Goal: Browse casually

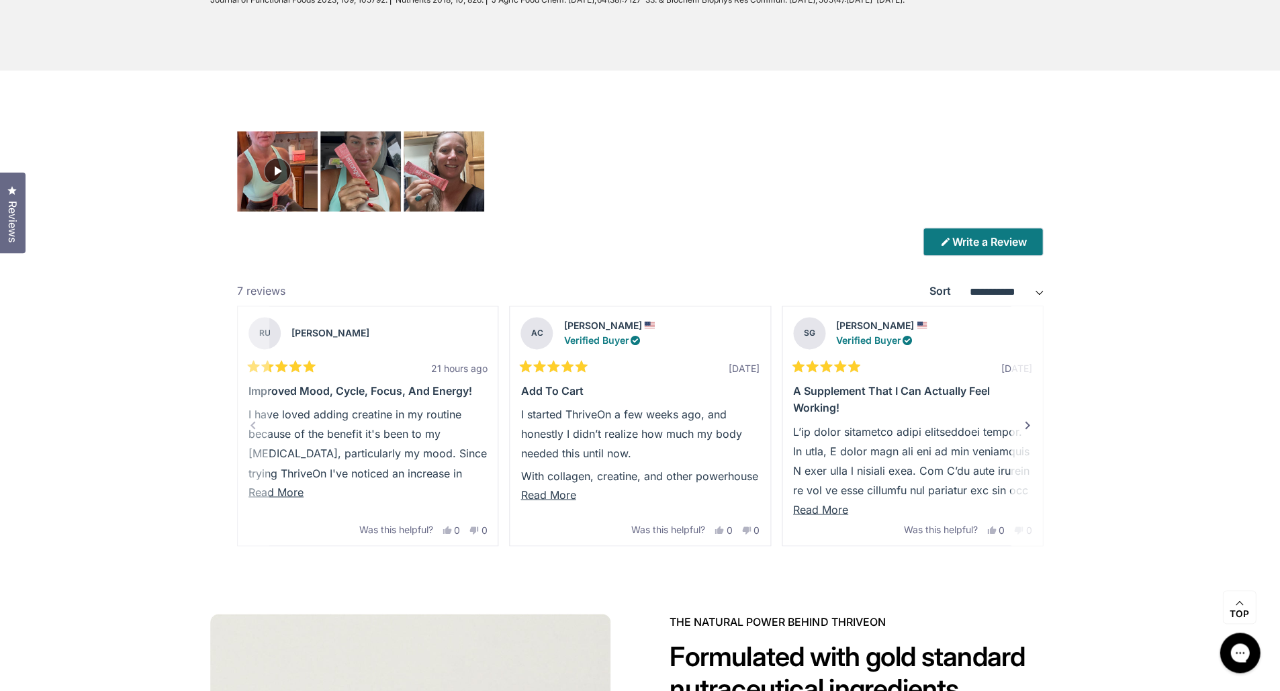
scroll to position [3627, 0]
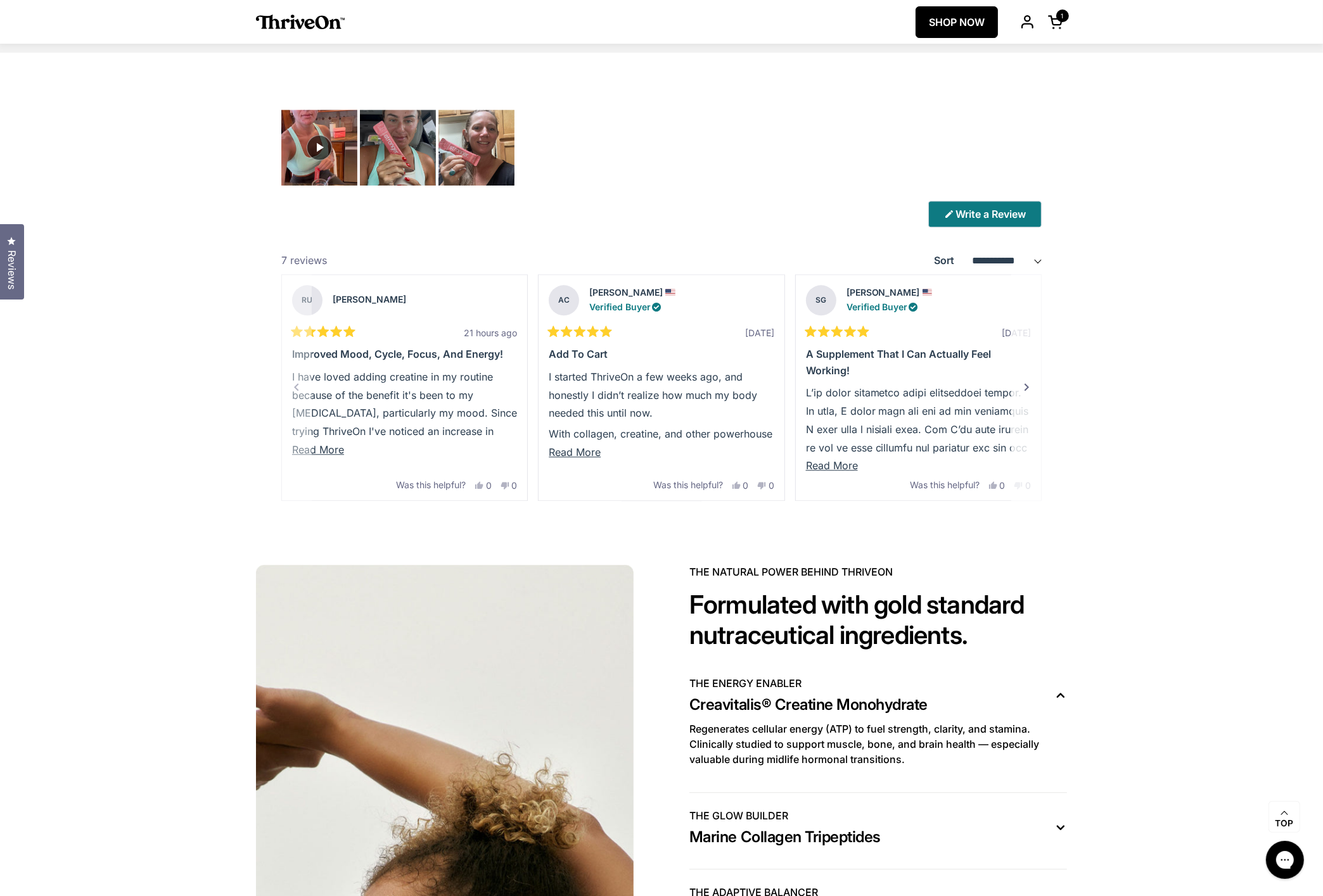
scroll to position [3479, 0]
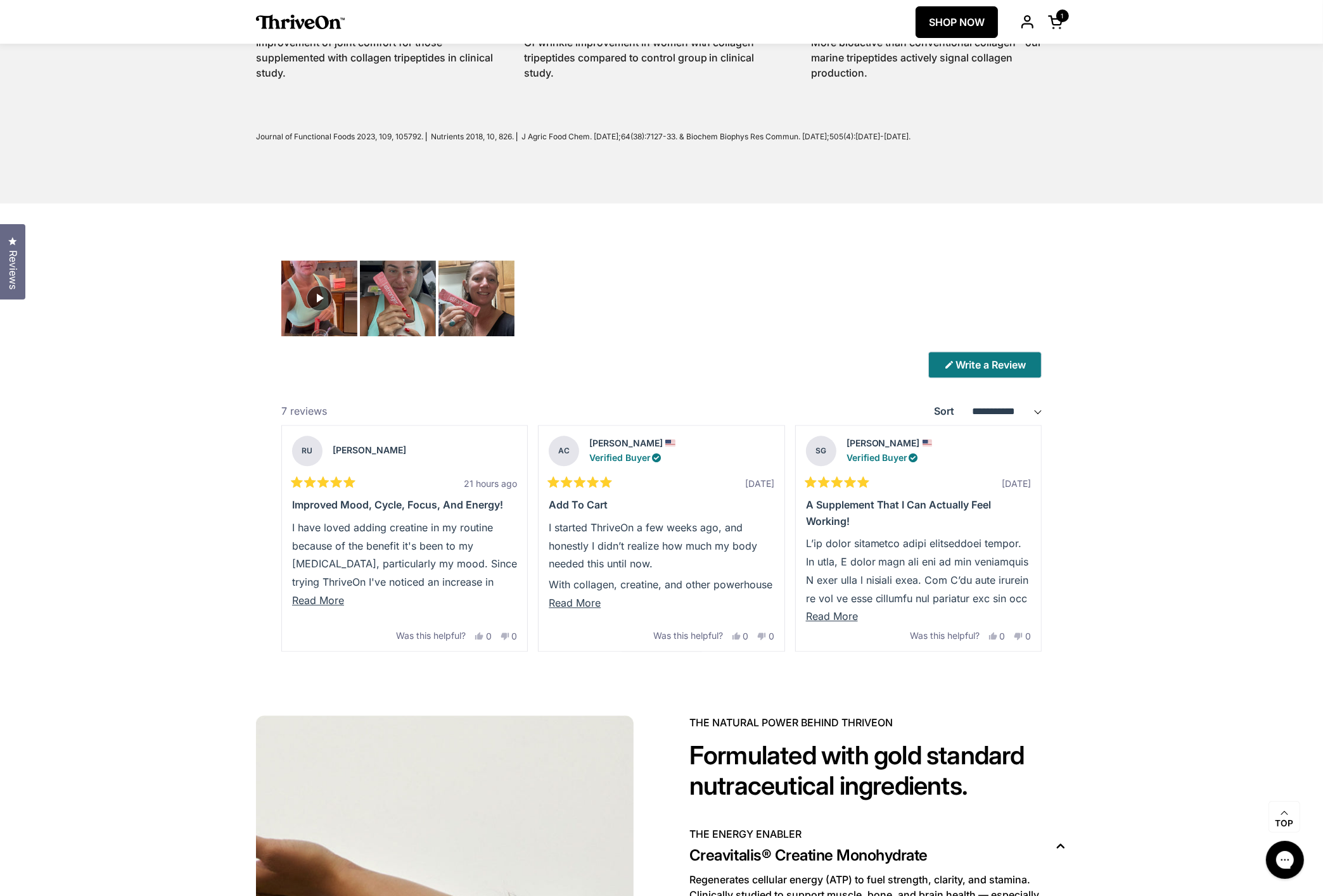
click at [12, 253] on span "Reviews" at bounding box center [12, 270] width 16 height 40
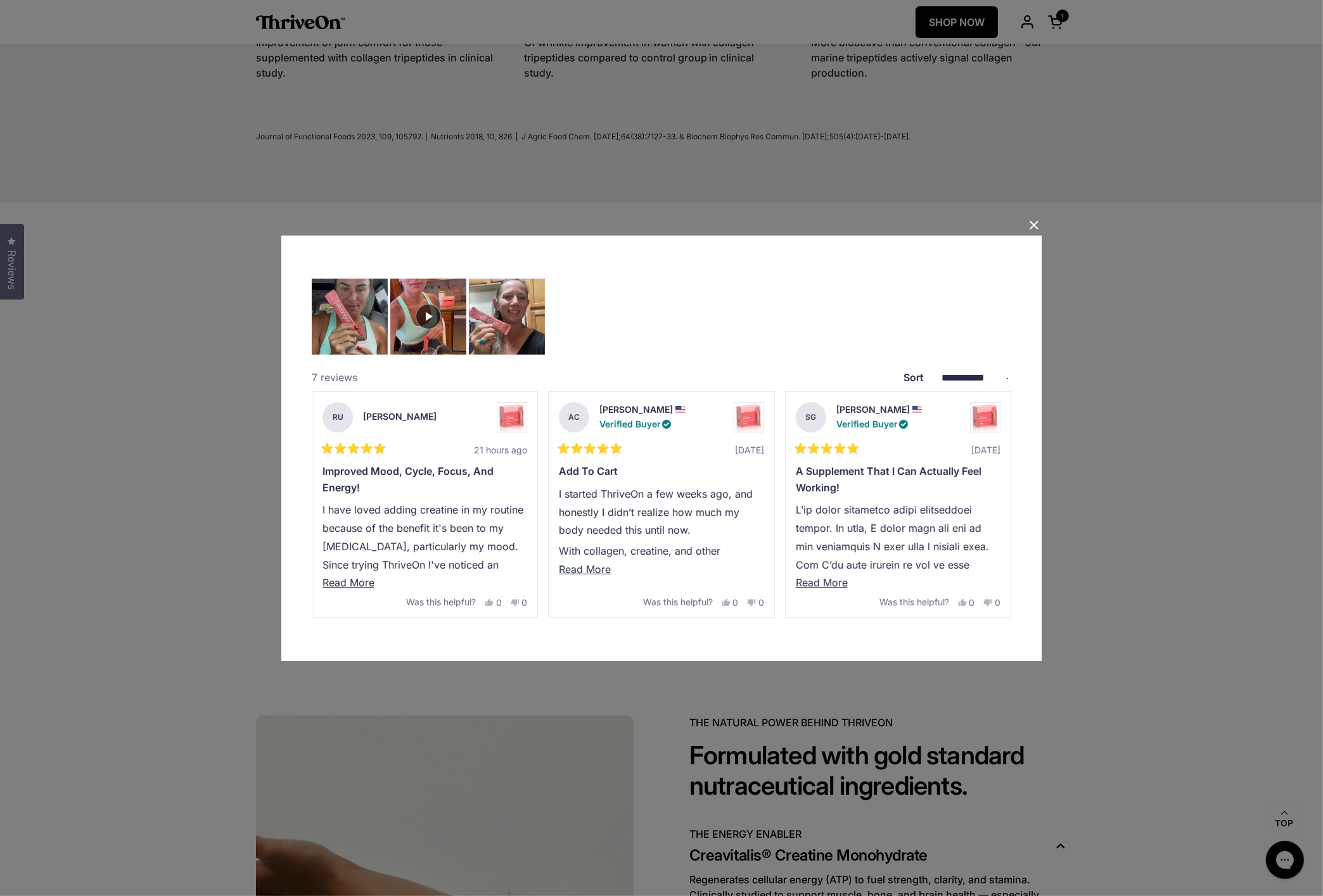
click at [1007, 226] on button "Close Dialog" at bounding box center [1033, 224] width 20 height 20
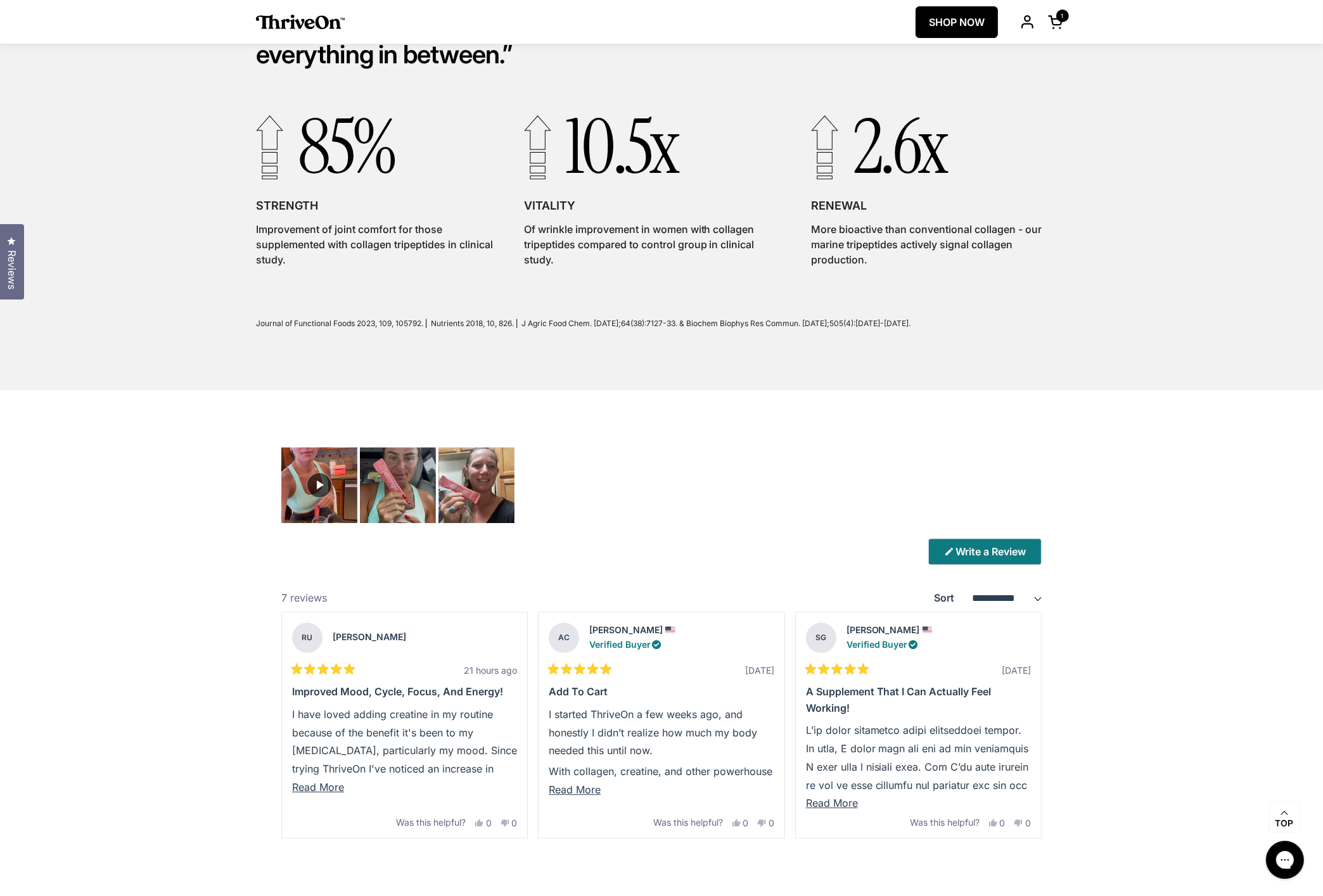
scroll to position [3296, 0]
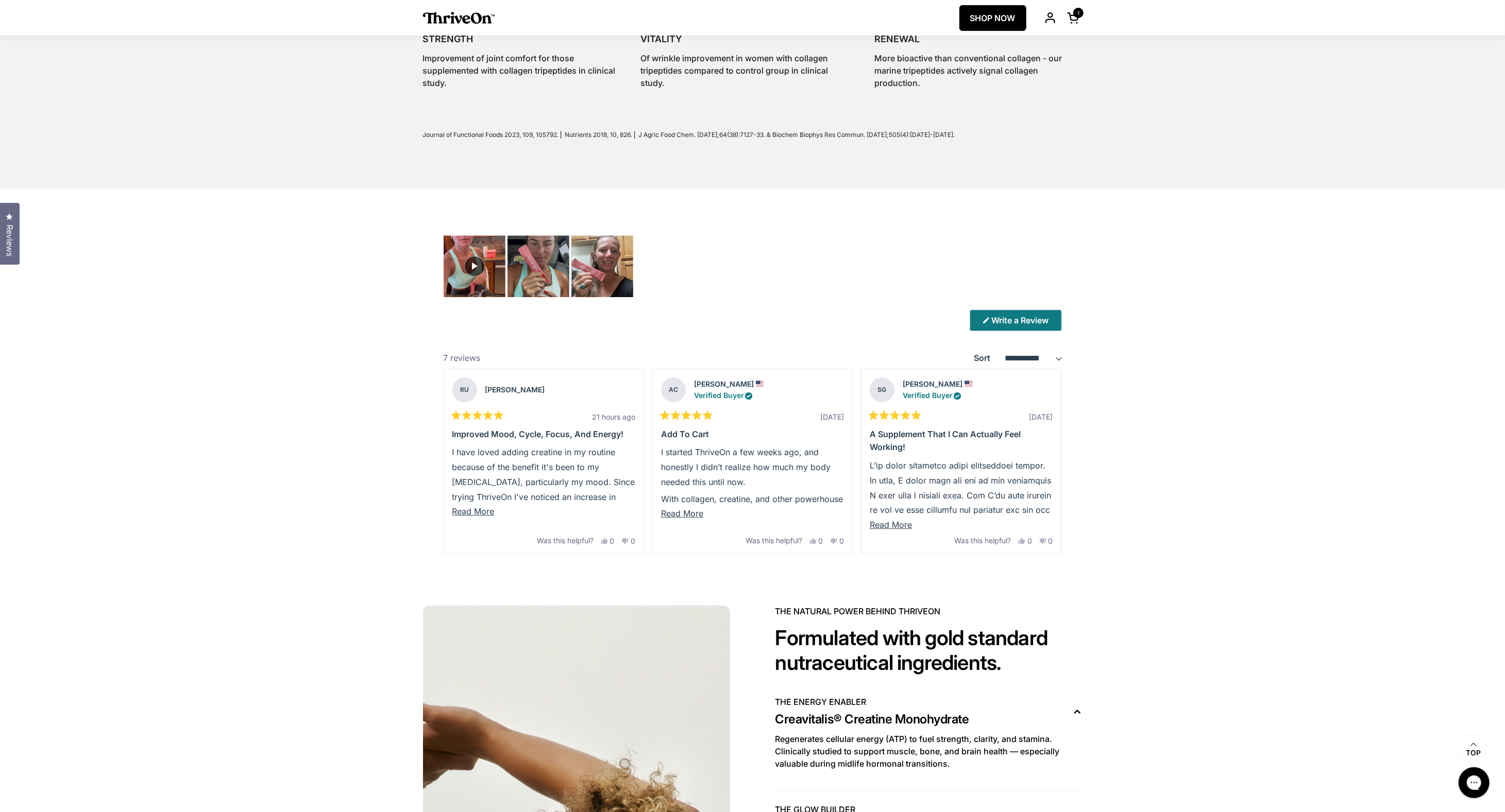
scroll to position [3072, 0]
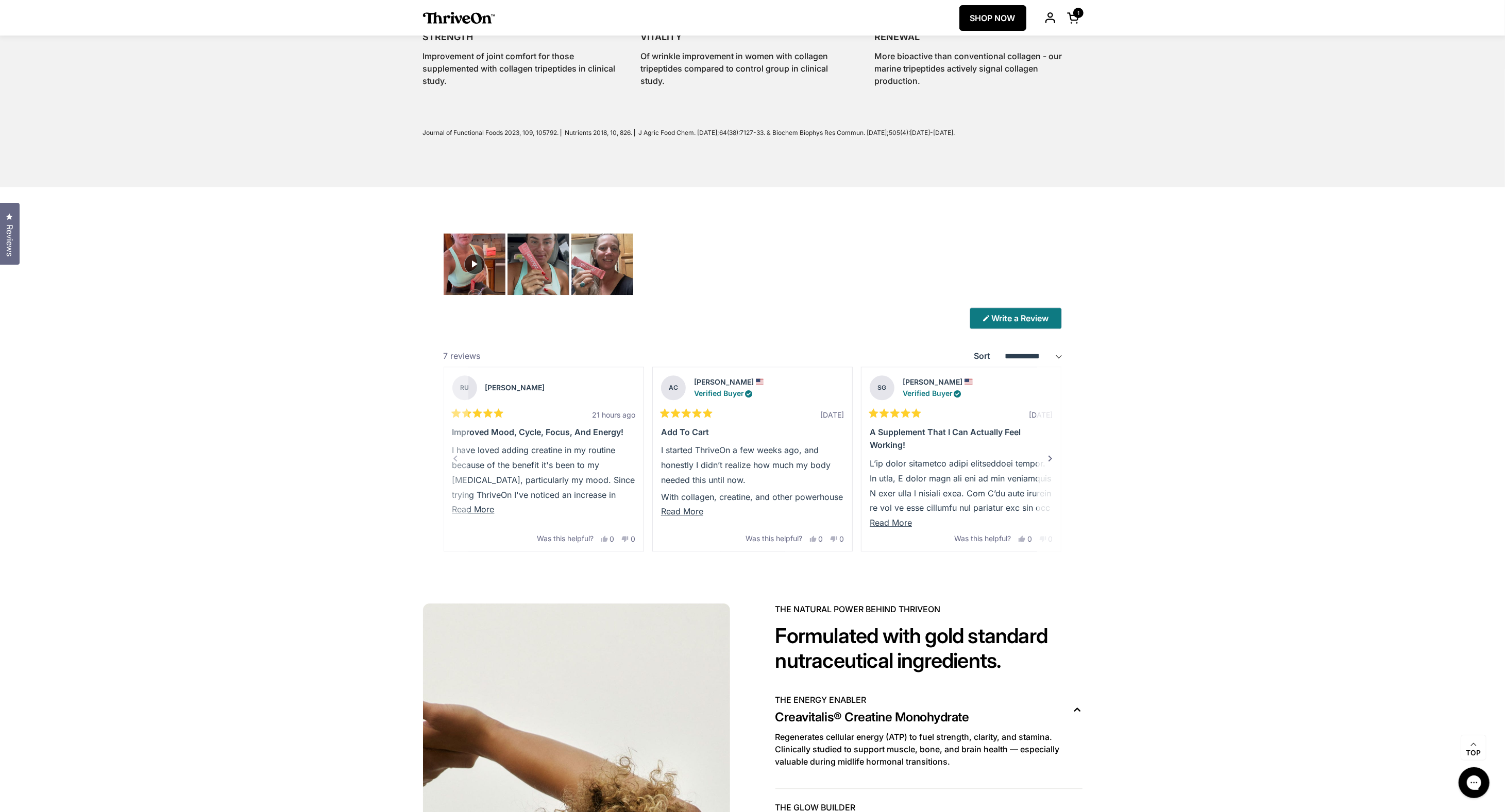
click at [1050, 458] on div "Next" at bounding box center [1050, 459] width 12 height 12
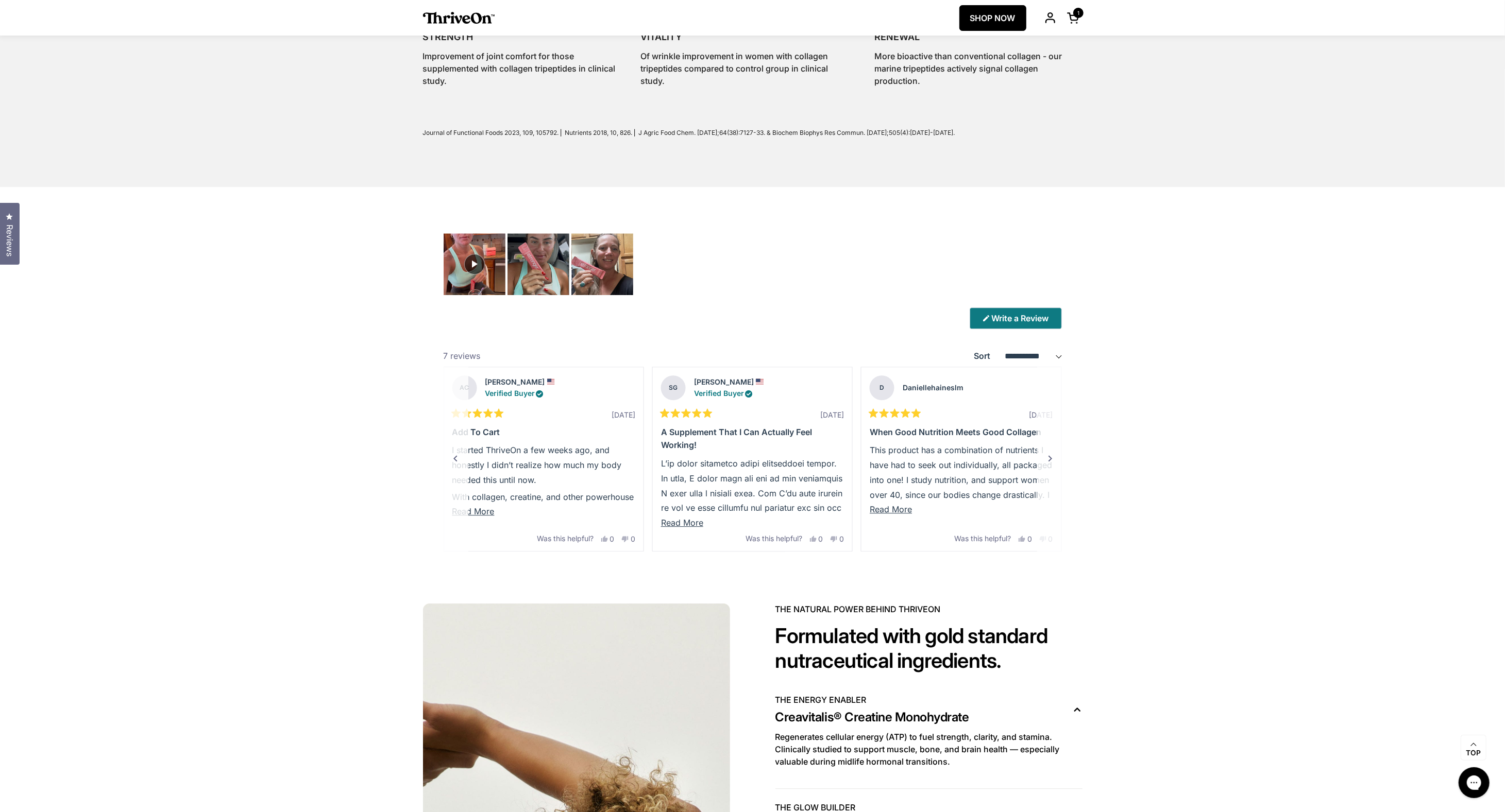
click at [1050, 458] on div "Next" at bounding box center [1050, 459] width 12 height 12
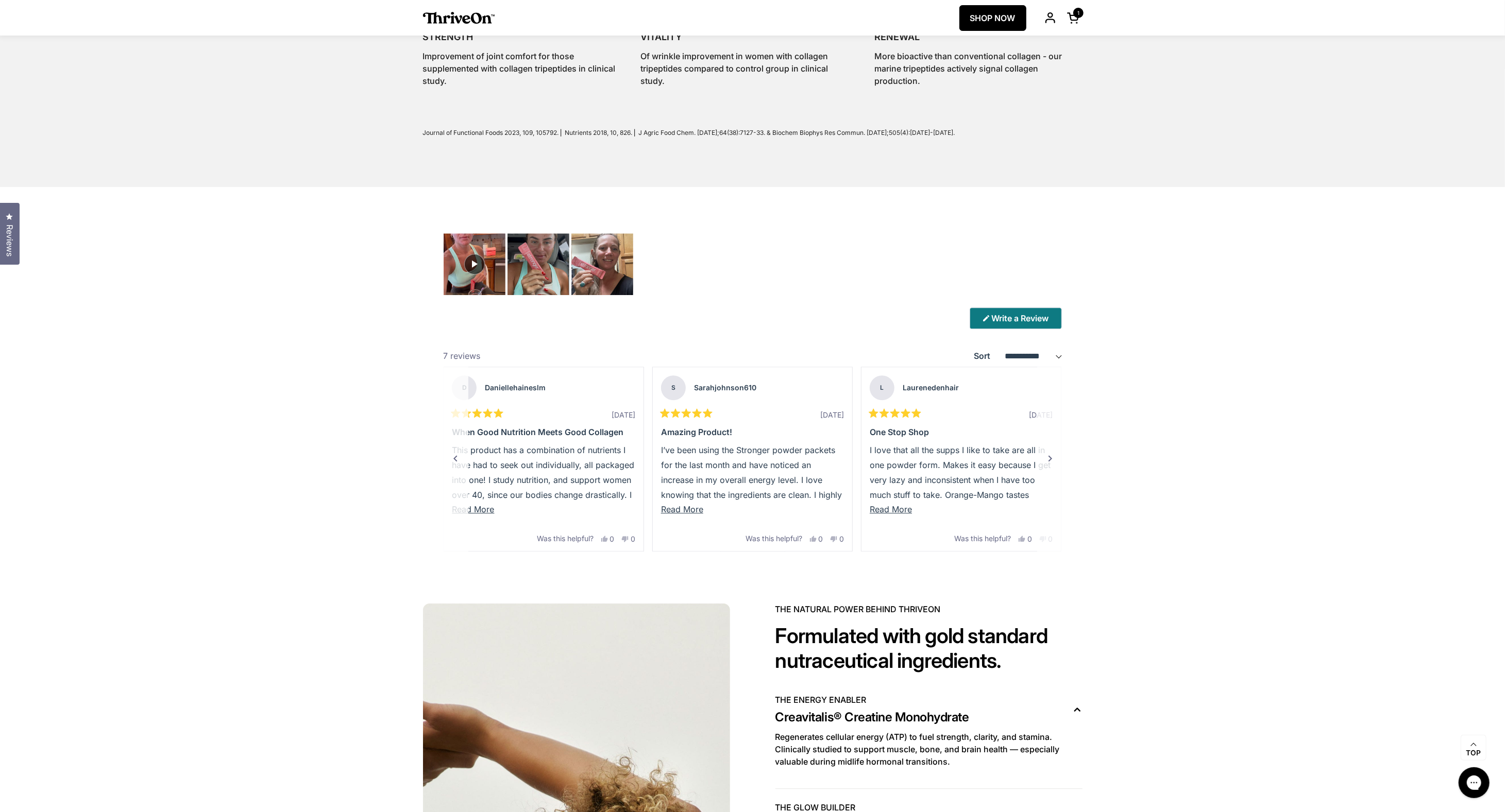
click at [1050, 458] on div "Next" at bounding box center [1050, 459] width 12 height 12
